Goal: Task Accomplishment & Management: Complete application form

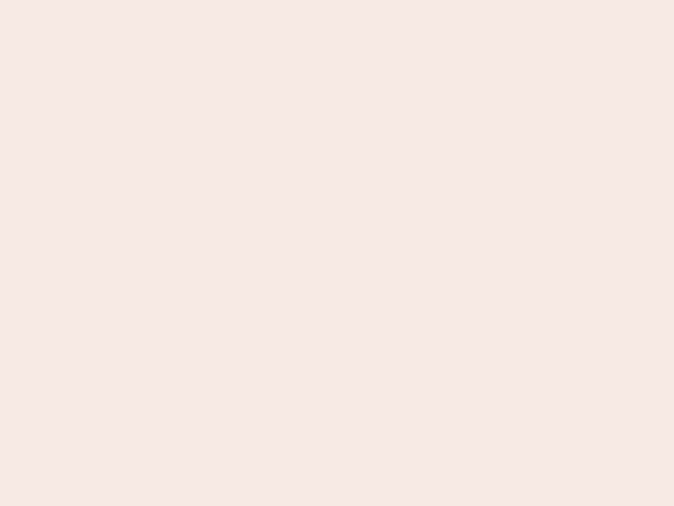
click at [337, 253] on nb-app "Almost there Thank you for registering for Newbook. Your account is under revie…" at bounding box center [337, 253] width 674 height 506
click at [337, 0] on nb-app "Almost there Thank you for registering for Newbook. Your account is under revie…" at bounding box center [337, 253] width 674 height 506
click at [360, 0] on nb-app "Almost there Thank you for registering for Newbook. Your account is under revie…" at bounding box center [337, 253] width 674 height 506
click at [337, 253] on nb-app "Almost there Thank you for registering for Newbook. Your account is under revie…" at bounding box center [337, 253] width 674 height 506
click at [337, 0] on nb-app "Almost there Thank you for registering for Newbook. Your account is under revie…" at bounding box center [337, 253] width 674 height 506
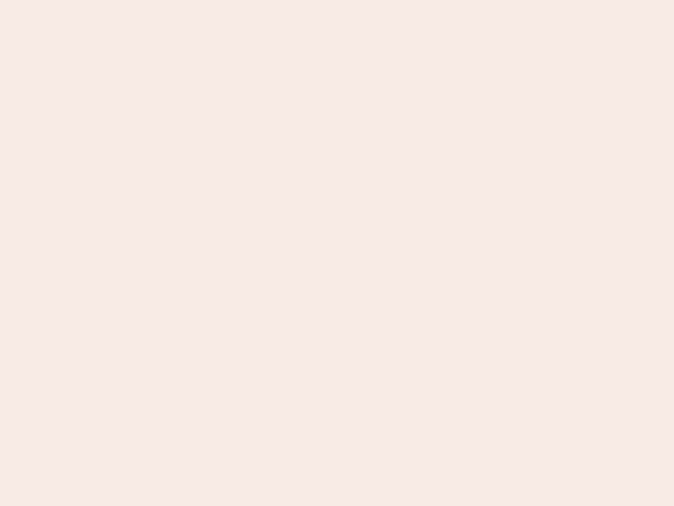
click at [235, 0] on nb-app "Almost there Thank you for registering for Newbook. Your account is under revie…" at bounding box center [337, 253] width 674 height 506
click at [337, 253] on nb-app "Almost there Thank you for registering for Newbook. Your account is under revie…" at bounding box center [337, 253] width 674 height 506
click at [337, 0] on nb-app "Almost there Thank you for registering for Newbook. Your account is under revie…" at bounding box center [337, 253] width 674 height 506
click at [235, 0] on nb-app "Almost there Thank you for registering for Newbook. Your account is under revie…" at bounding box center [337, 253] width 674 height 506
click at [337, 253] on nb-app "Almost there Thank you for registering for Newbook. Your account is under revie…" at bounding box center [337, 253] width 674 height 506
